Goal: Task Accomplishment & Management: Manage account settings

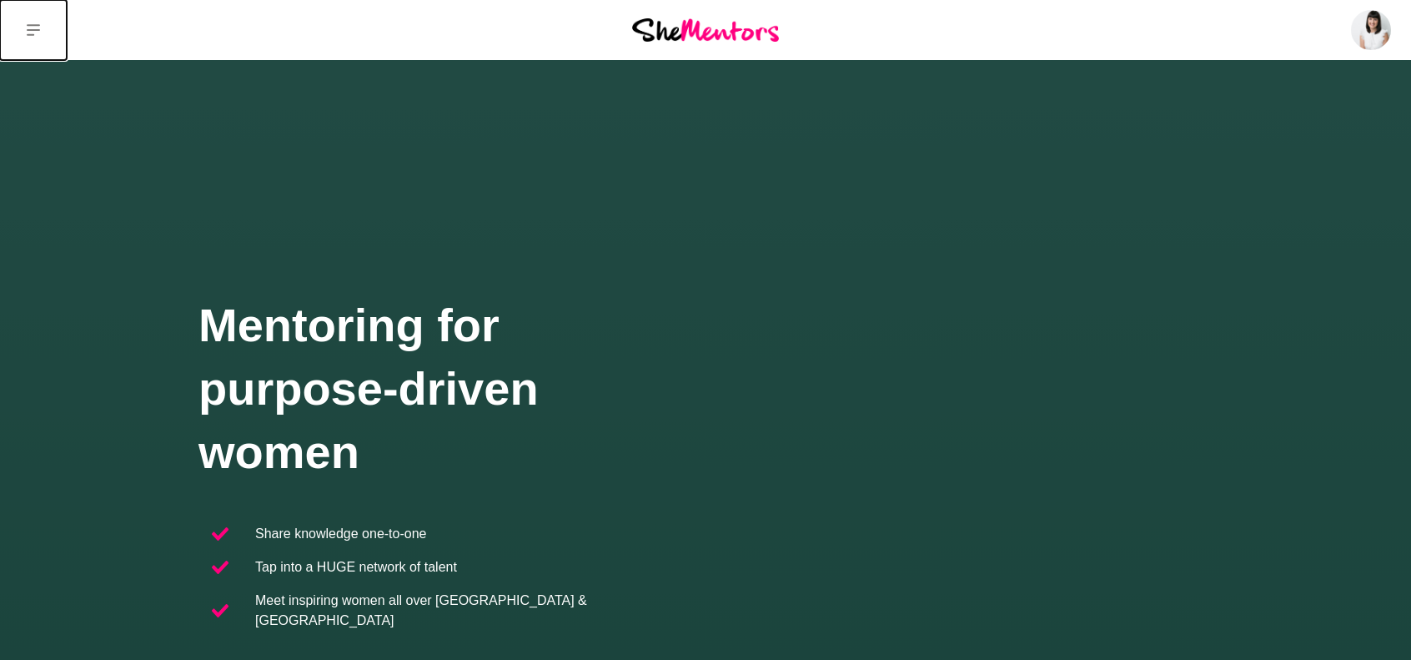
click at [39, 32] on icon at bounding box center [33, 29] width 13 height 13
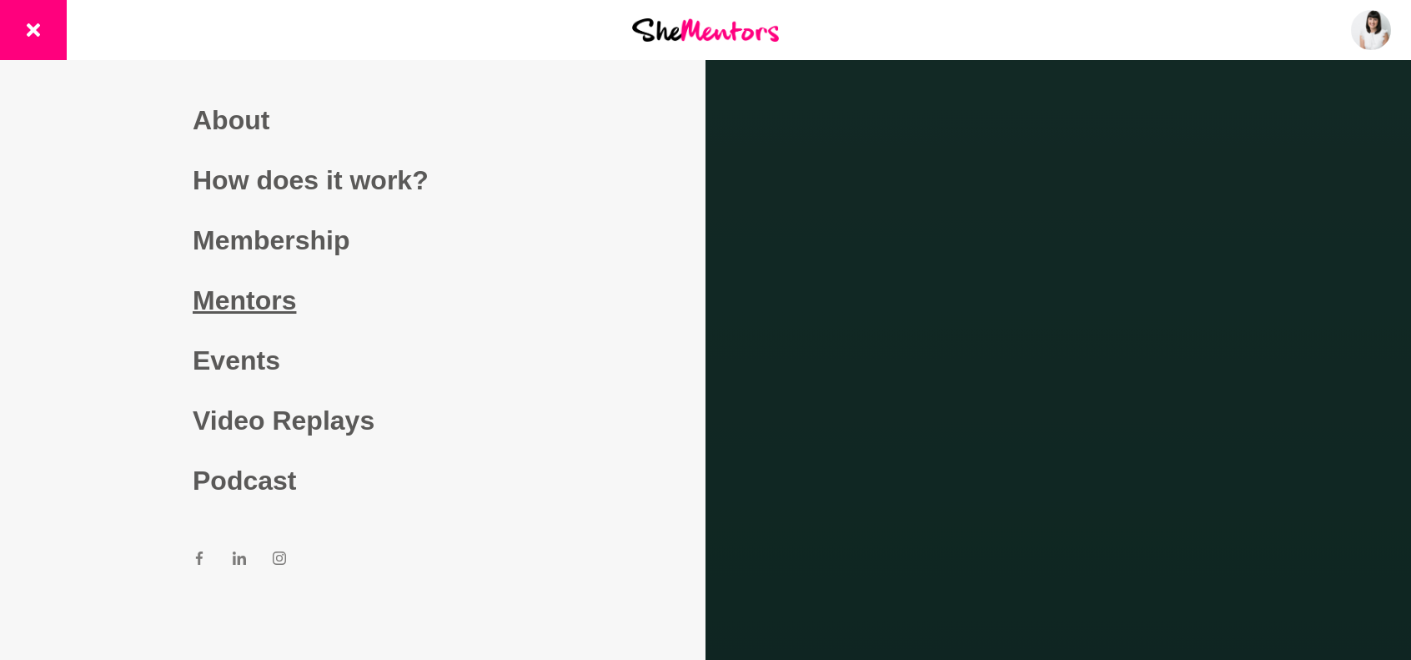
click at [232, 299] on link "Mentors" at bounding box center [353, 300] width 320 height 60
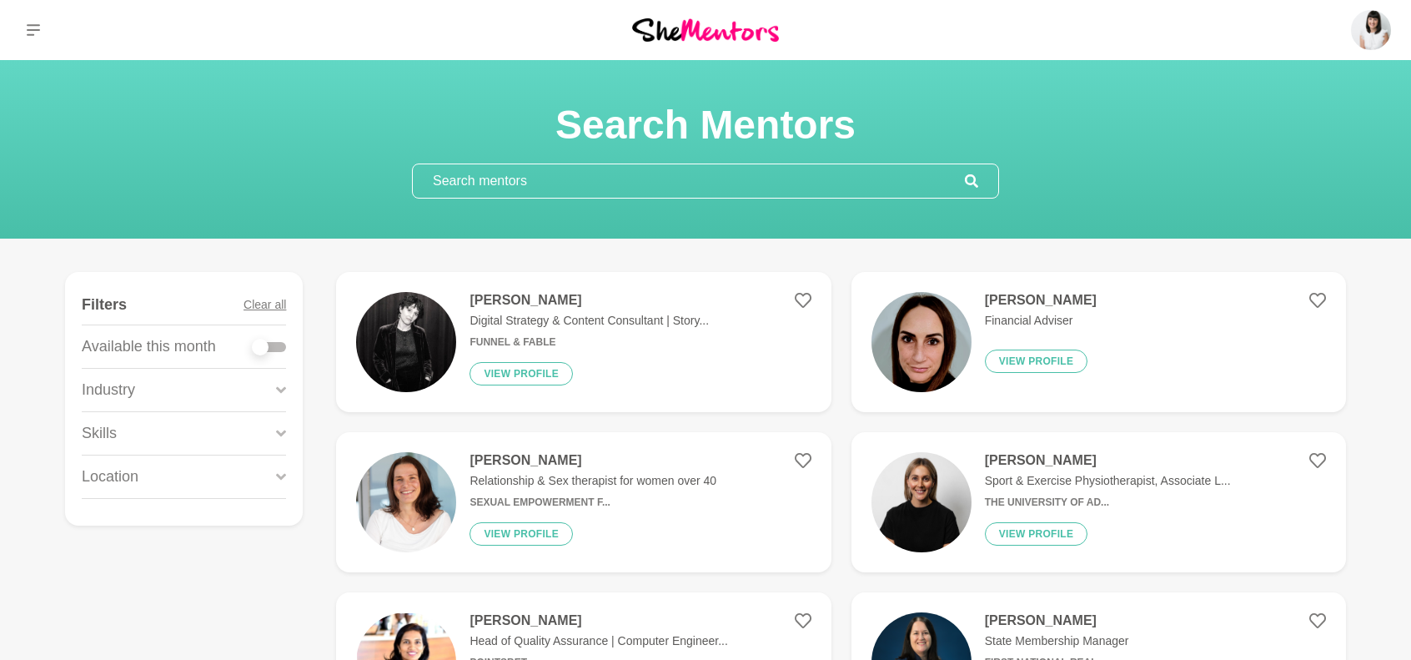
click at [559, 181] on input "text" at bounding box center [689, 180] width 552 height 33
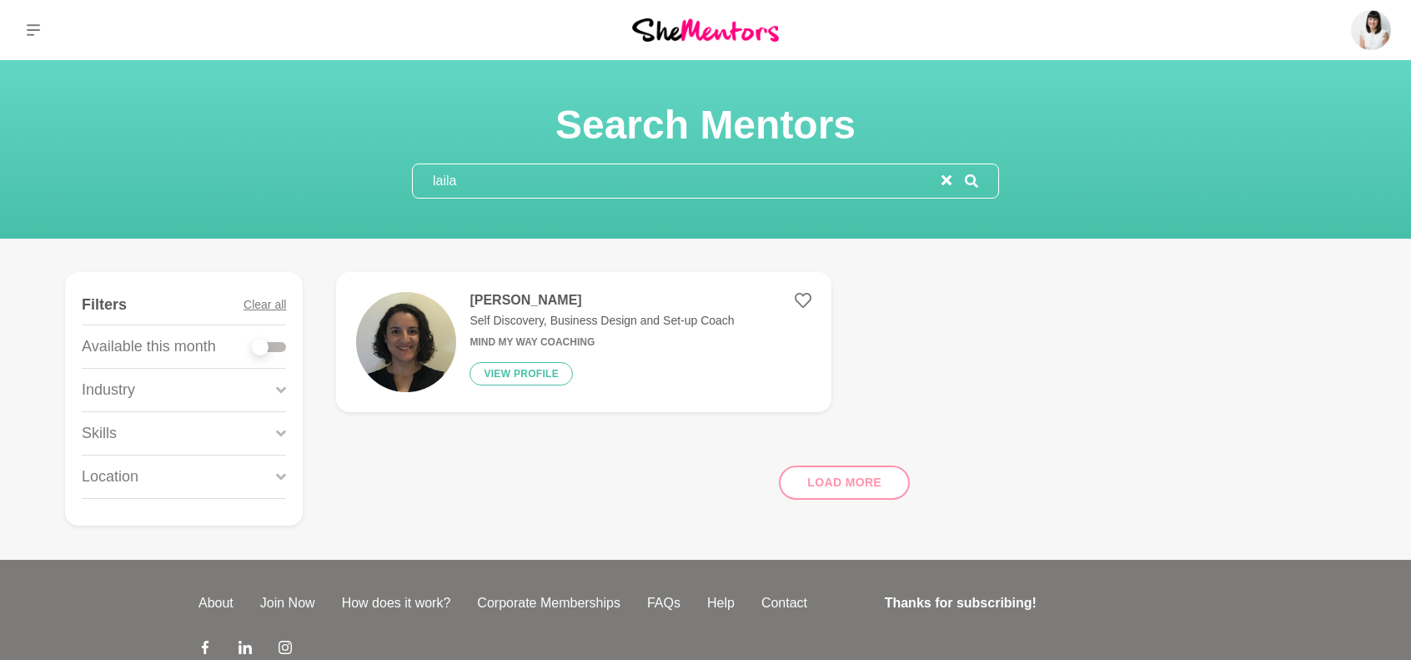
type input "laila"
click at [528, 304] on h4 "[PERSON_NAME]" at bounding box center [602, 300] width 264 height 17
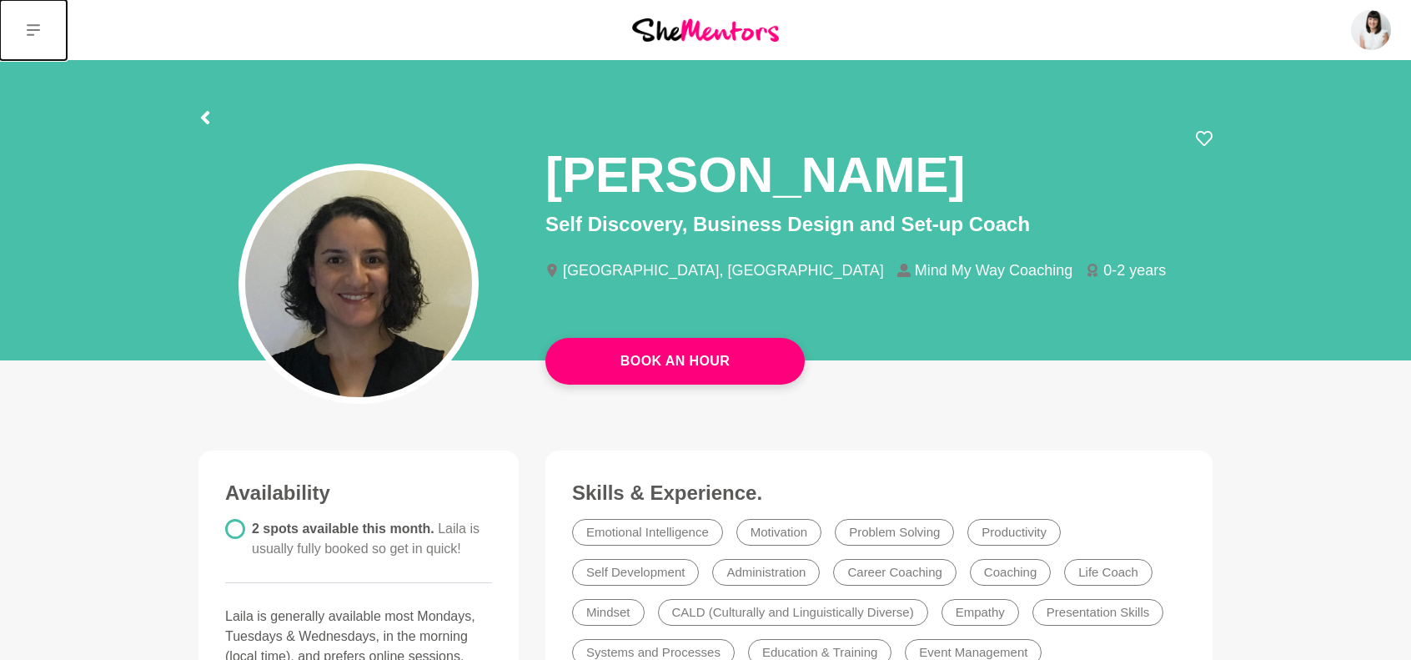
click at [40, 29] on button at bounding box center [33, 30] width 67 height 60
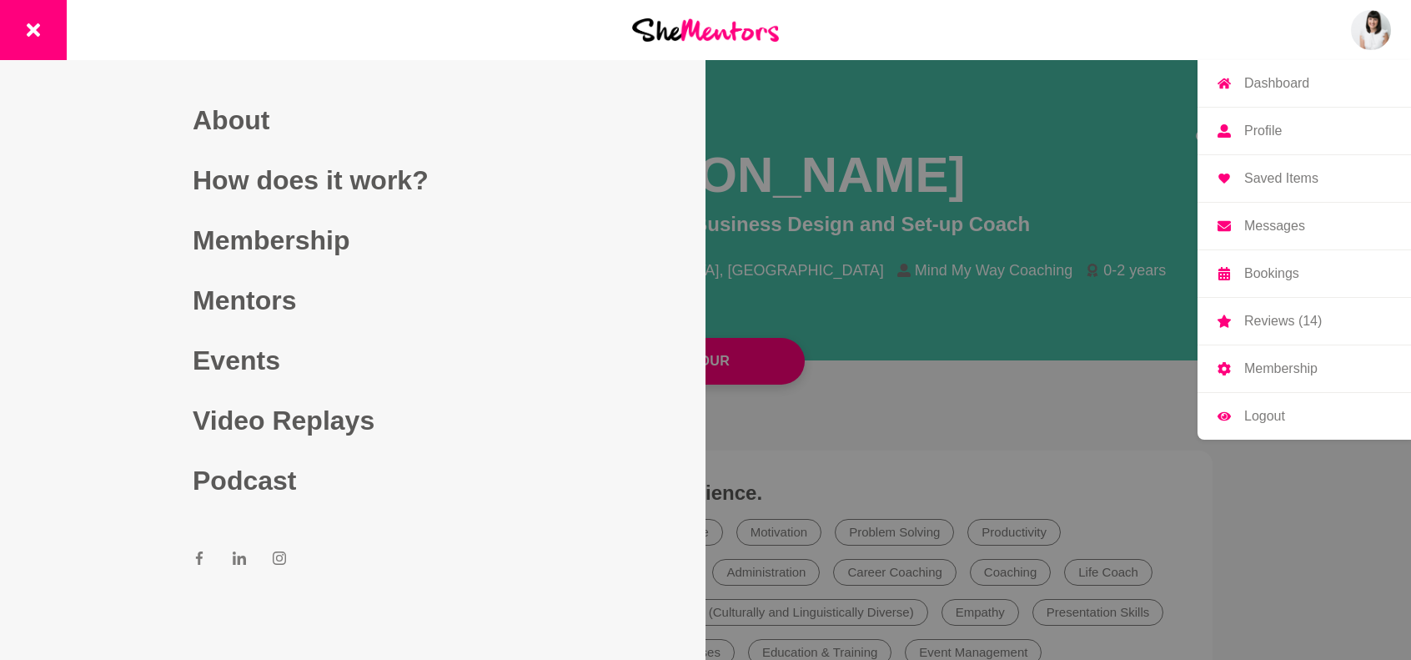
click at [1372, 28] on img at bounding box center [1371, 30] width 40 height 40
click at [1255, 133] on p "Profile" at bounding box center [1264, 130] width 38 height 13
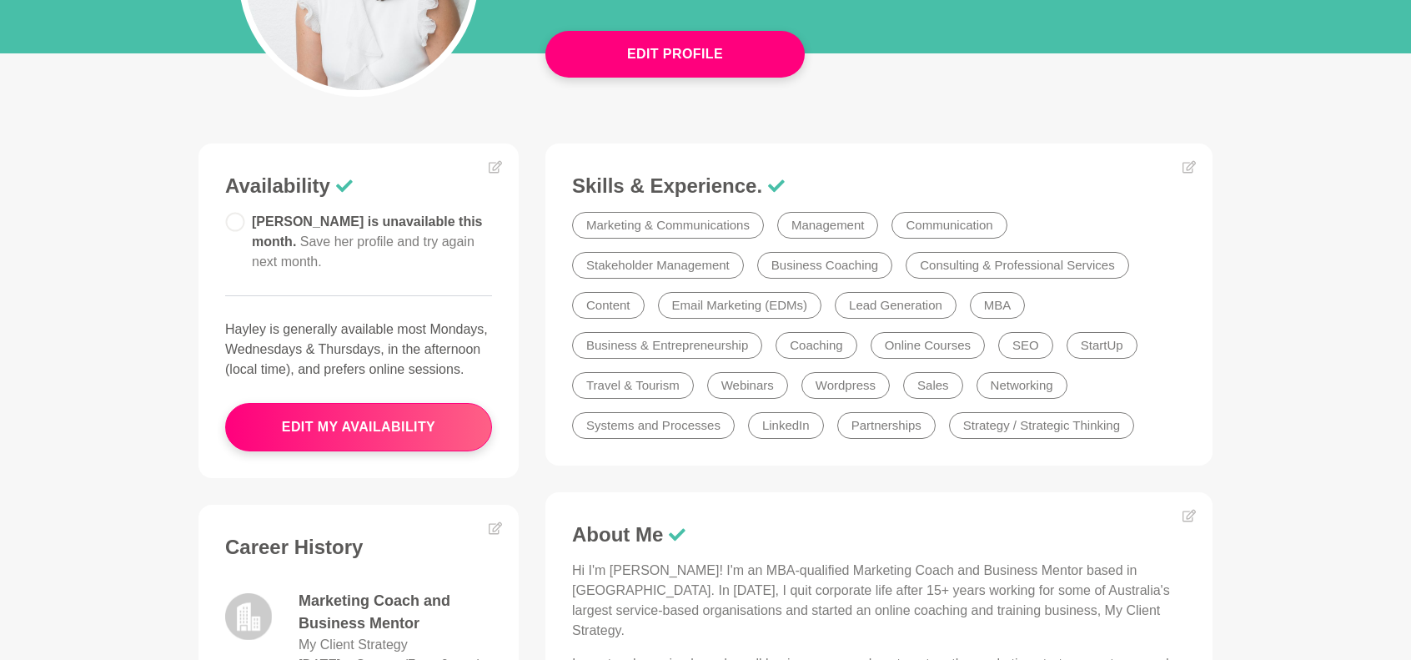
scroll to position [334, 0]
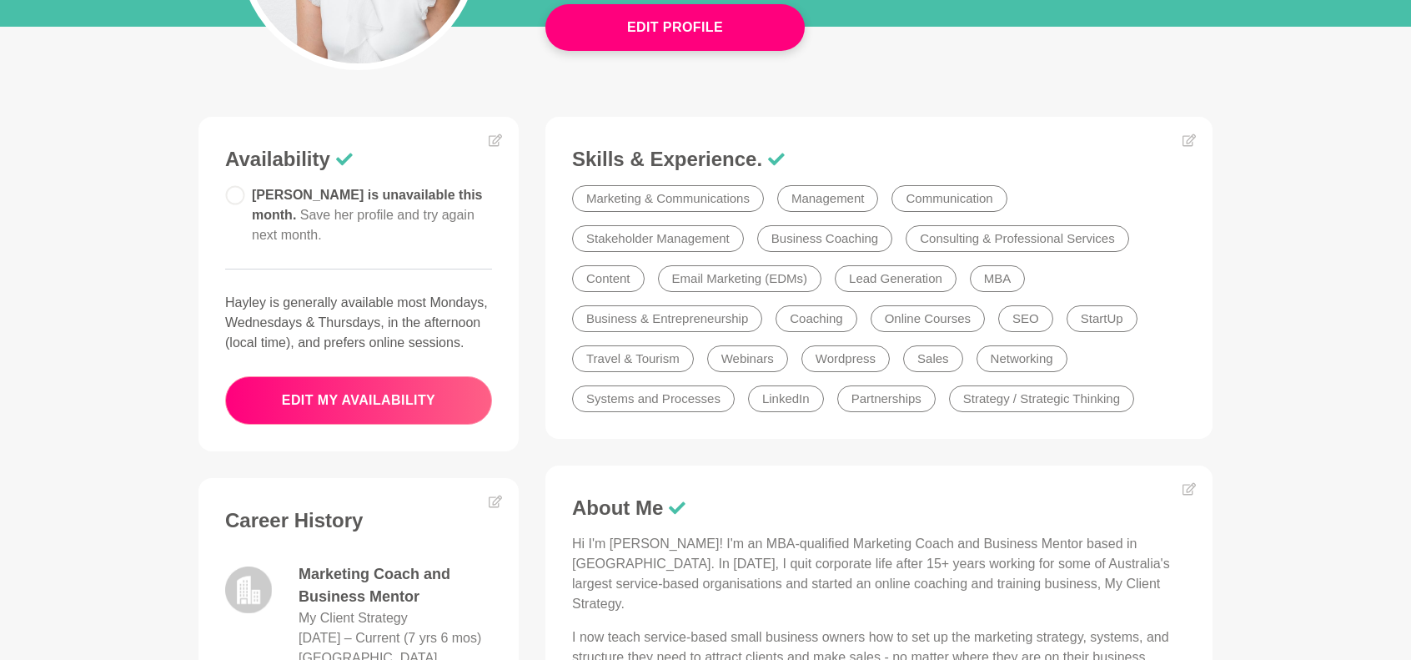
click at [398, 403] on button "edit my availability" at bounding box center [358, 400] width 267 height 48
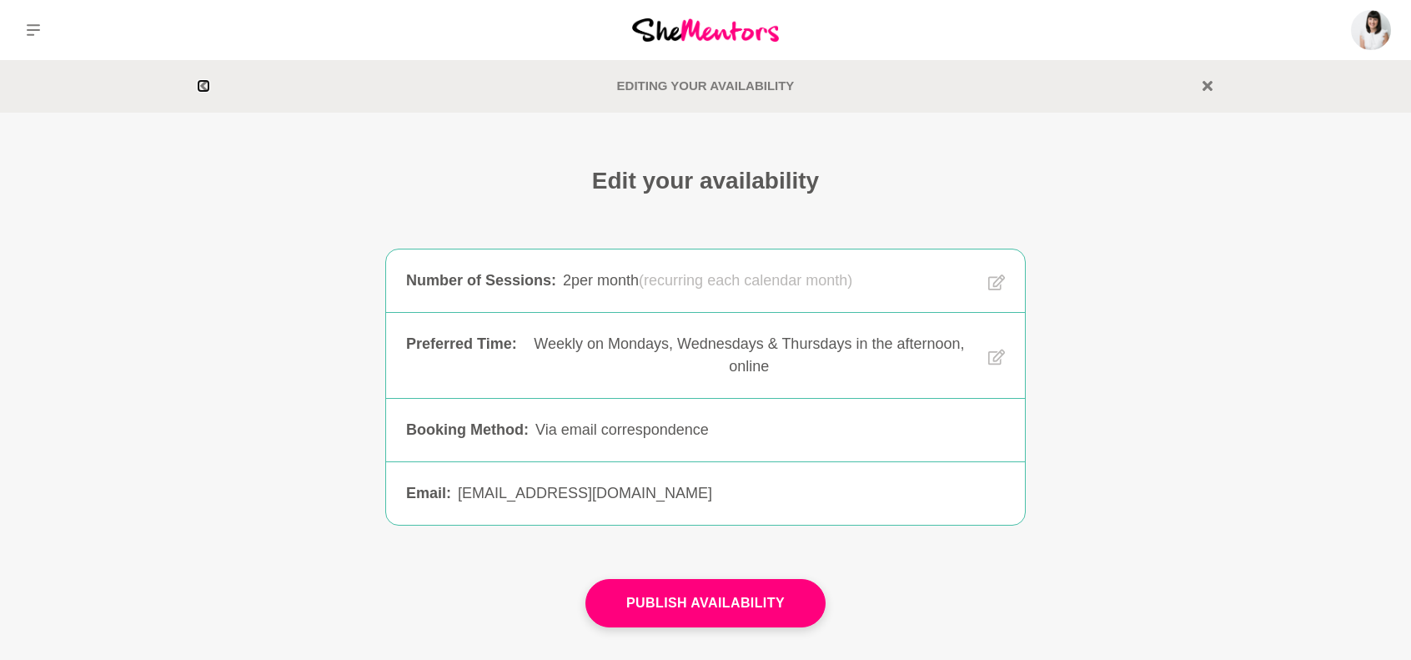
click at [201, 83] on icon at bounding box center [204, 86] width 10 height 10
